Goal: Task Accomplishment & Management: Use online tool/utility

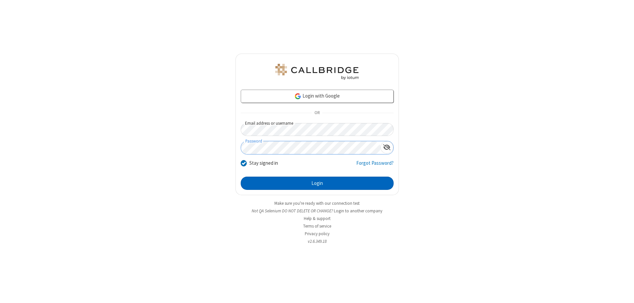
click at [317, 183] on button "Login" at bounding box center [317, 182] width 153 height 13
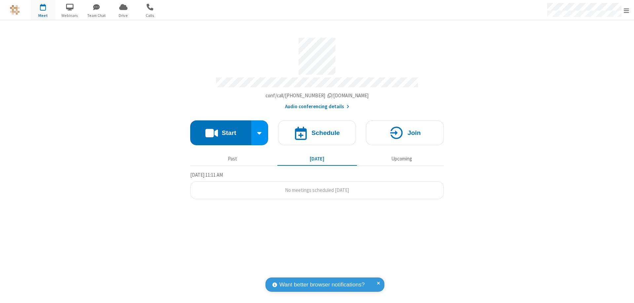
click at [221, 130] on button "Start" at bounding box center [220, 132] width 61 height 25
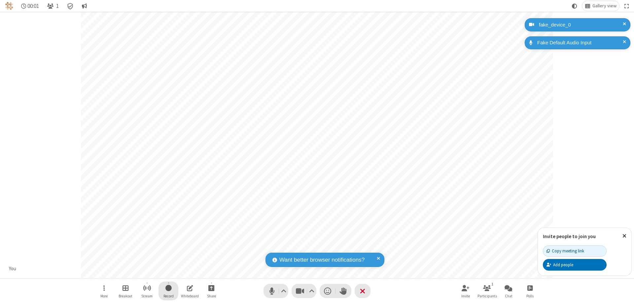
click at [169, 290] on span "Start recording" at bounding box center [169, 288] width 6 height 8
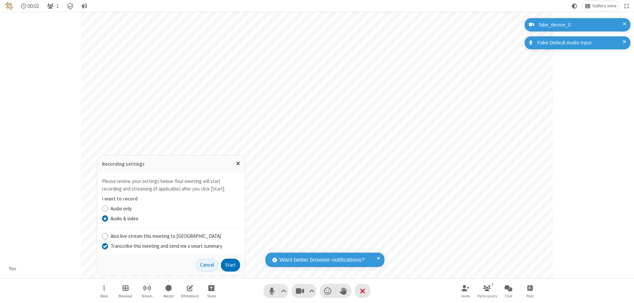
click at [105, 246] on input "Transcribe this meeting and send me a smart summary" at bounding box center [105, 245] width 6 height 7
click at [231, 265] on button "Start" at bounding box center [230, 264] width 19 height 13
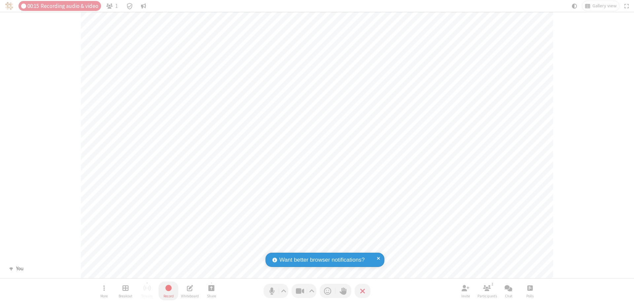
click at [169, 290] on span "Stop recording" at bounding box center [169, 288] width 8 height 8
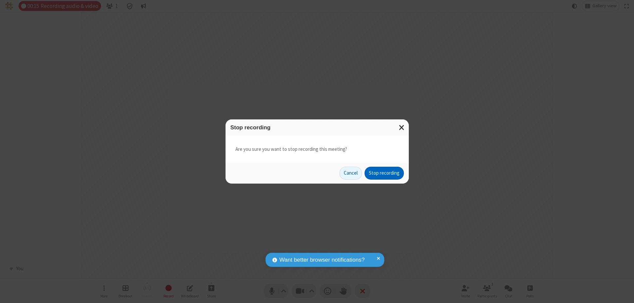
click at [384, 173] on button "Stop recording" at bounding box center [384, 173] width 39 height 13
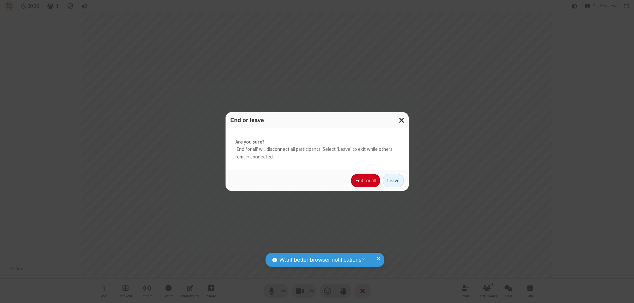
click at [366, 180] on button "End for all" at bounding box center [365, 180] width 29 height 13
